Goal: Check status: Check status

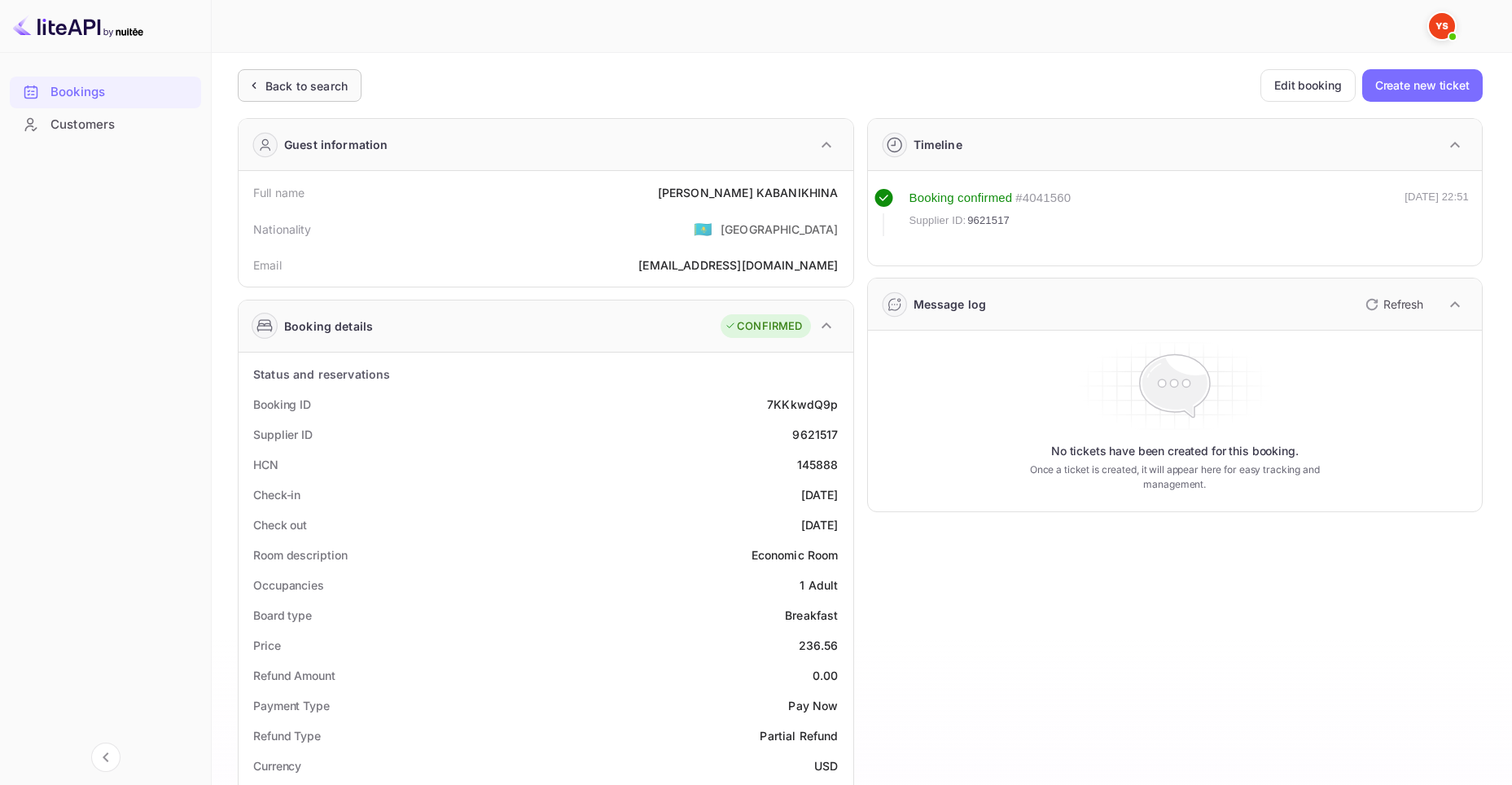
click at [291, 84] on div "Back to search" at bounding box center [306, 86] width 82 height 17
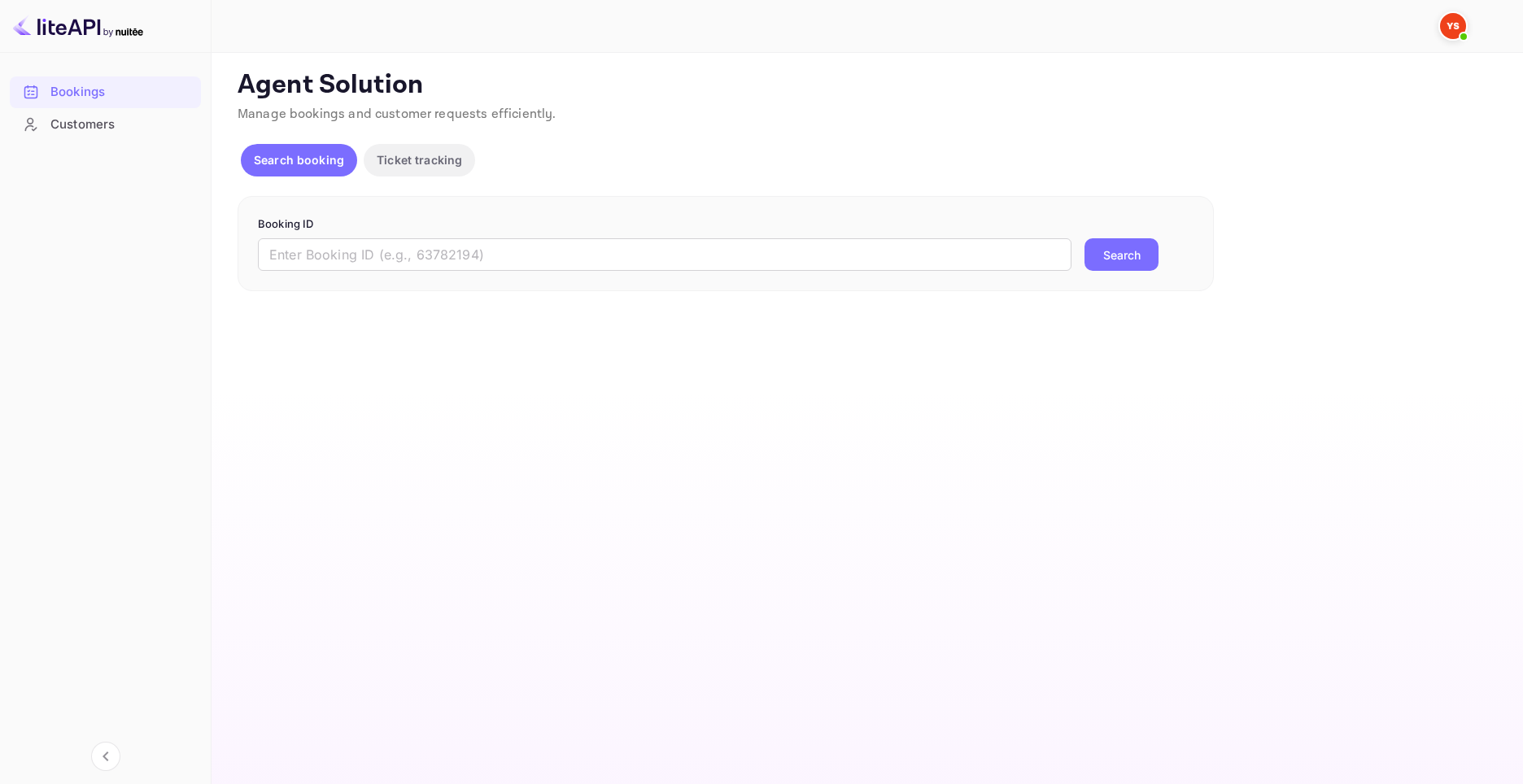
drag, startPoint x: 606, startPoint y: 222, endPoint x: 605, endPoint y: 230, distance: 8.1
click at [605, 229] on p "Booking ID" at bounding box center [726, 224] width 936 height 16
click at [605, 230] on p "Booking ID" at bounding box center [726, 224] width 936 height 16
click at [620, 249] on input "text" at bounding box center [664, 255] width 813 height 32
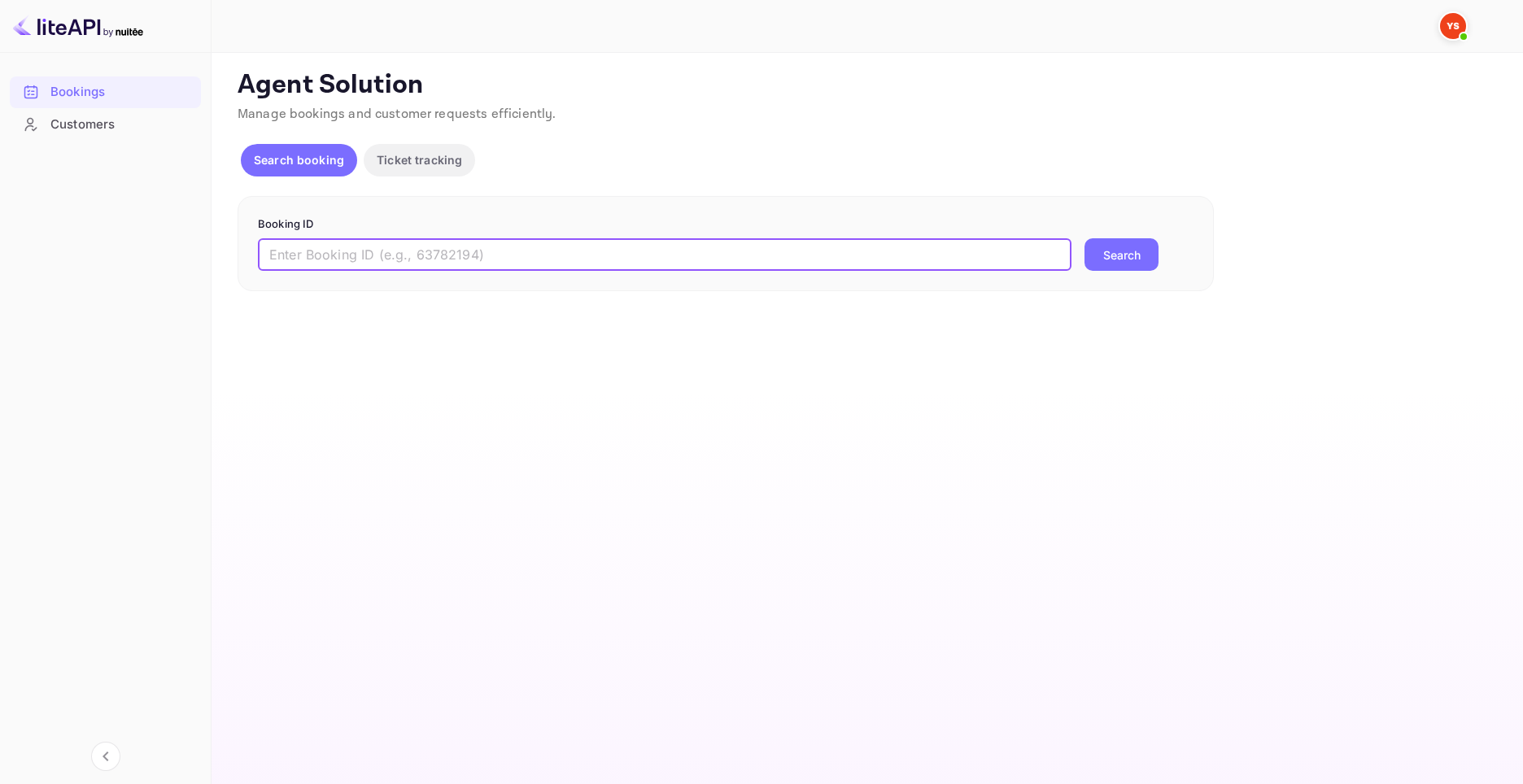
paste input "9550926"
type input "9550926"
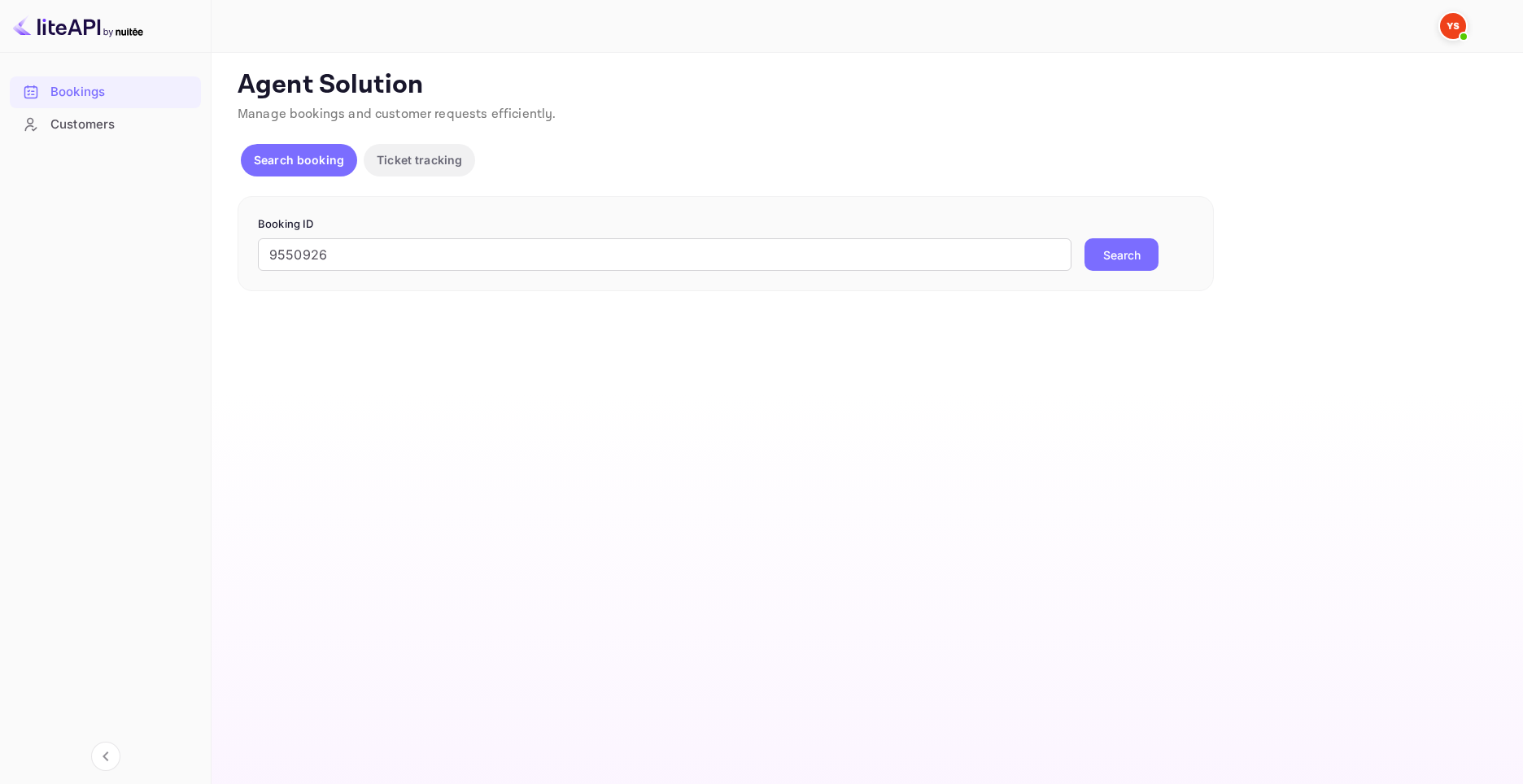
click at [1095, 247] on button "Search" at bounding box center [1120, 255] width 74 height 32
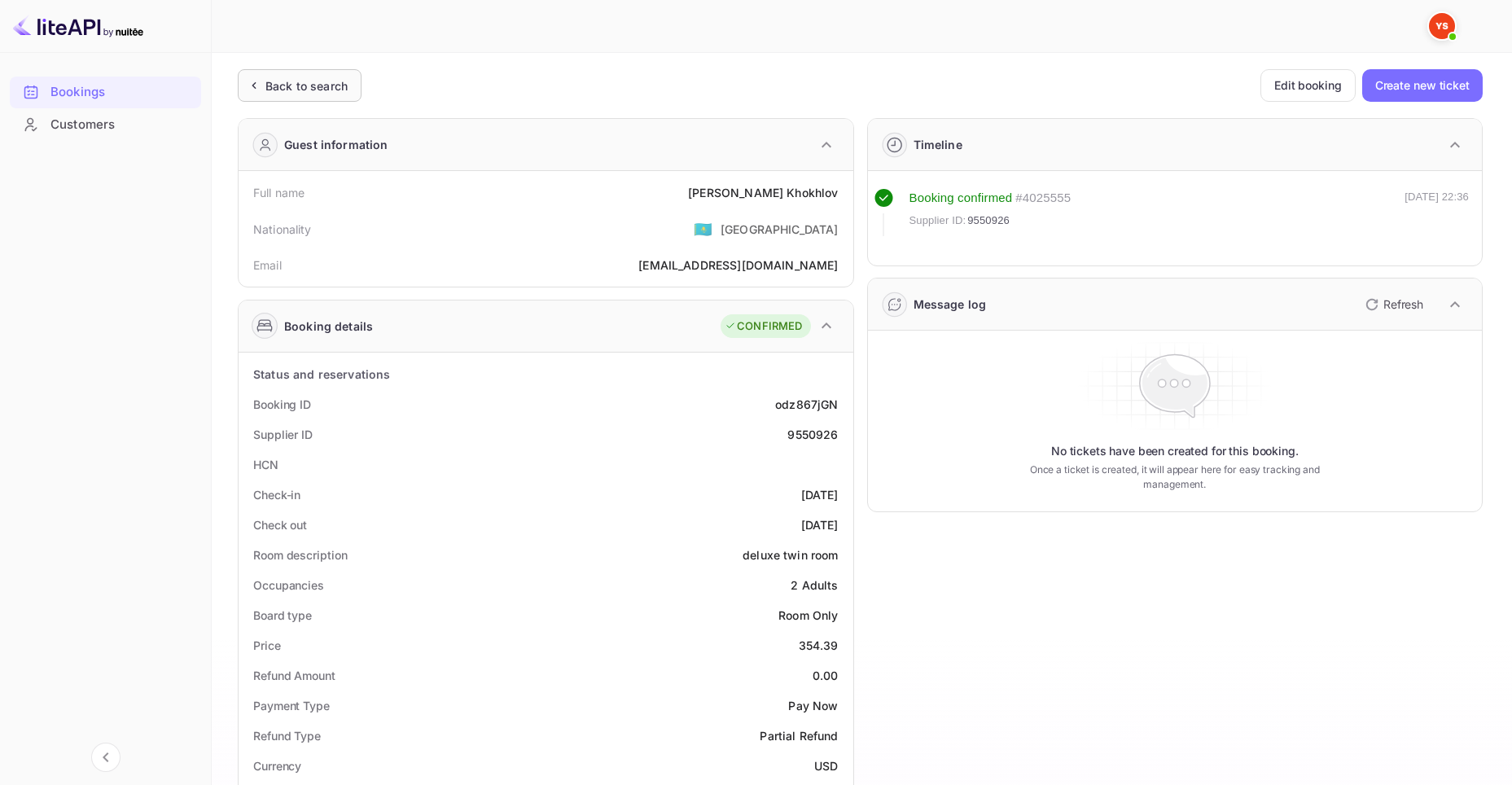
click at [334, 92] on div "Back to search" at bounding box center [306, 86] width 82 height 17
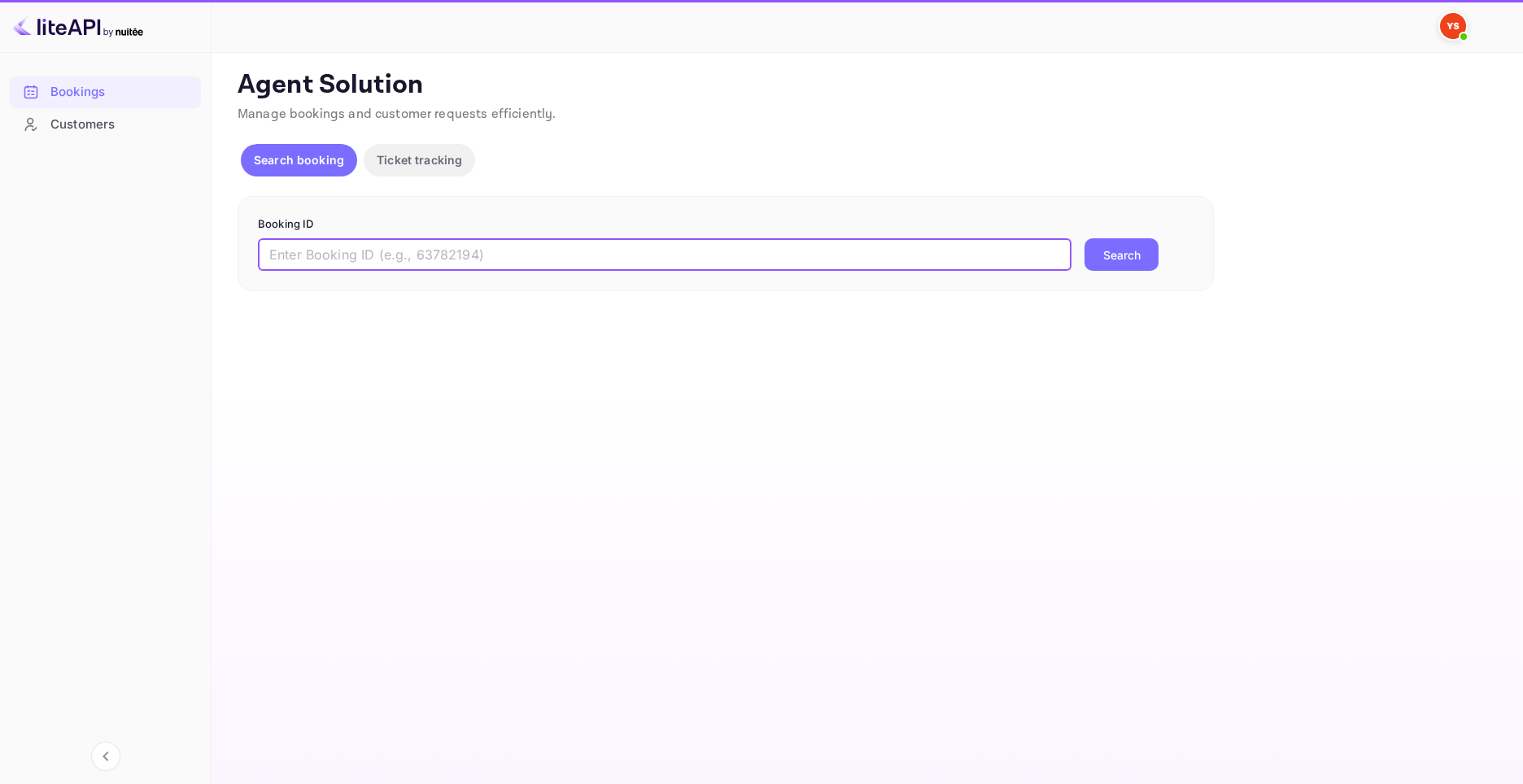
click at [800, 249] on input "text" at bounding box center [664, 255] width 813 height 32
paste input "9713878"
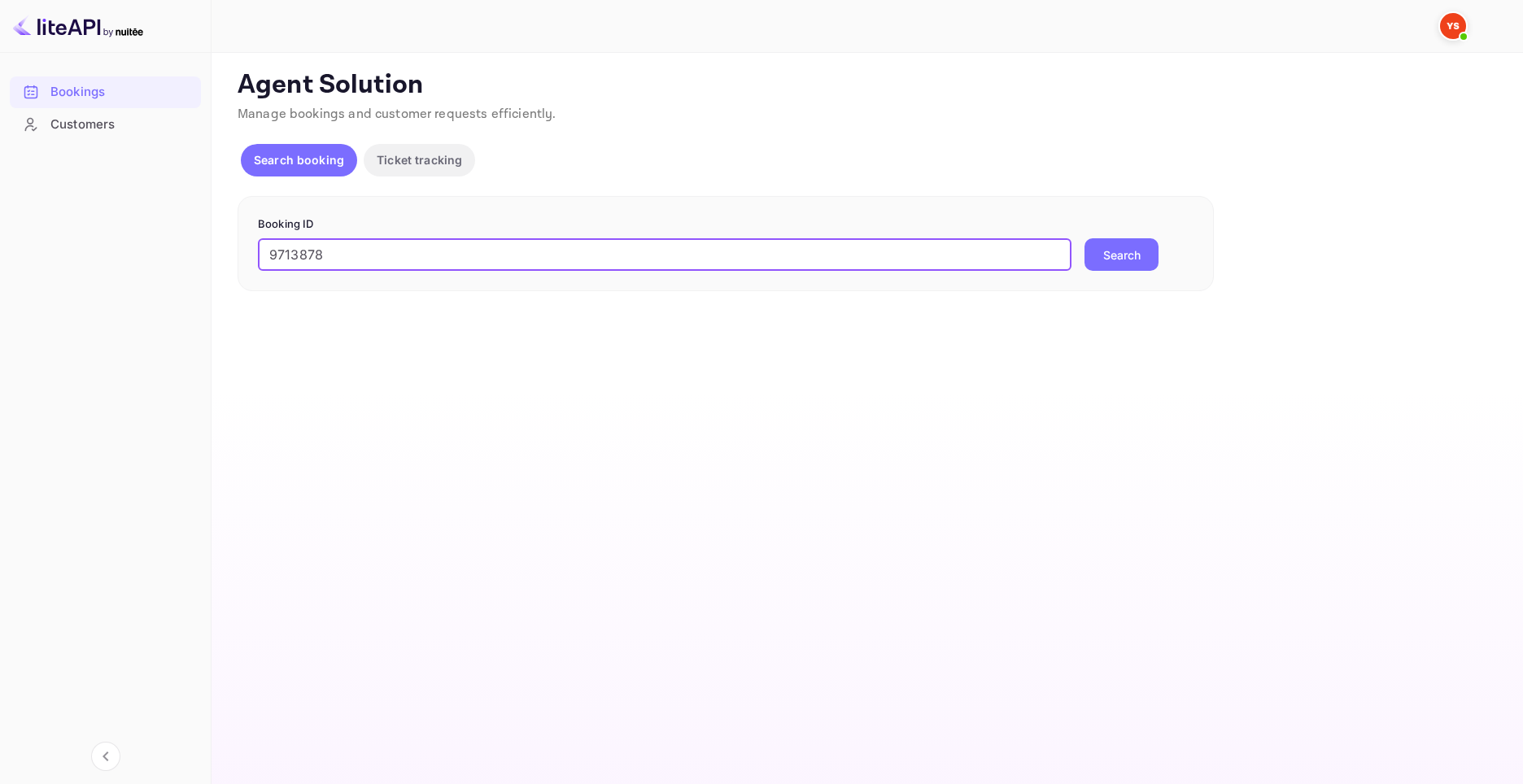
type input "9713878"
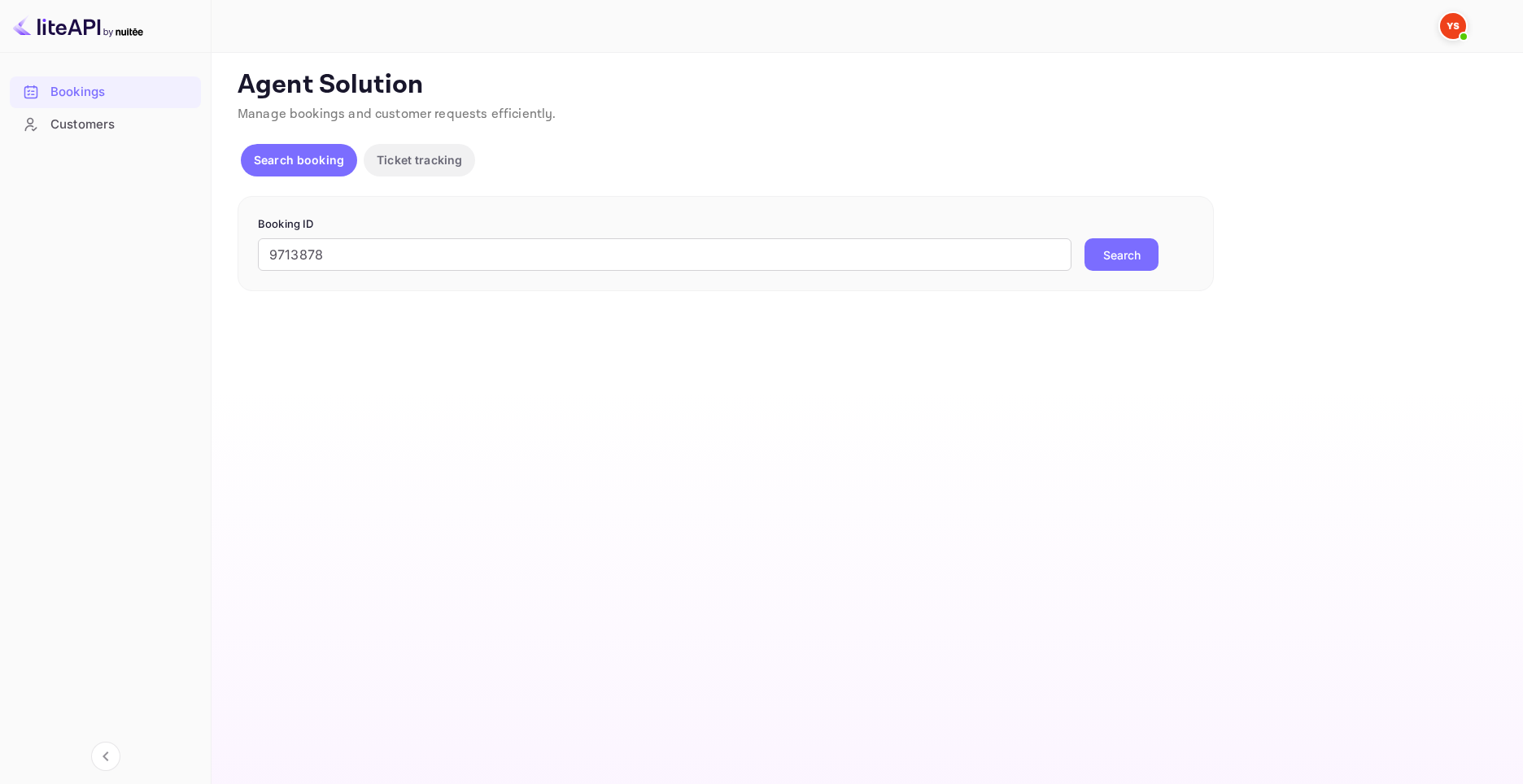
click at [1146, 264] on button "Search" at bounding box center [1120, 255] width 74 height 32
click at [1185, 95] on p "Agent Solution" at bounding box center [866, 85] width 1256 height 32
